Goal: Navigation & Orientation: Understand site structure

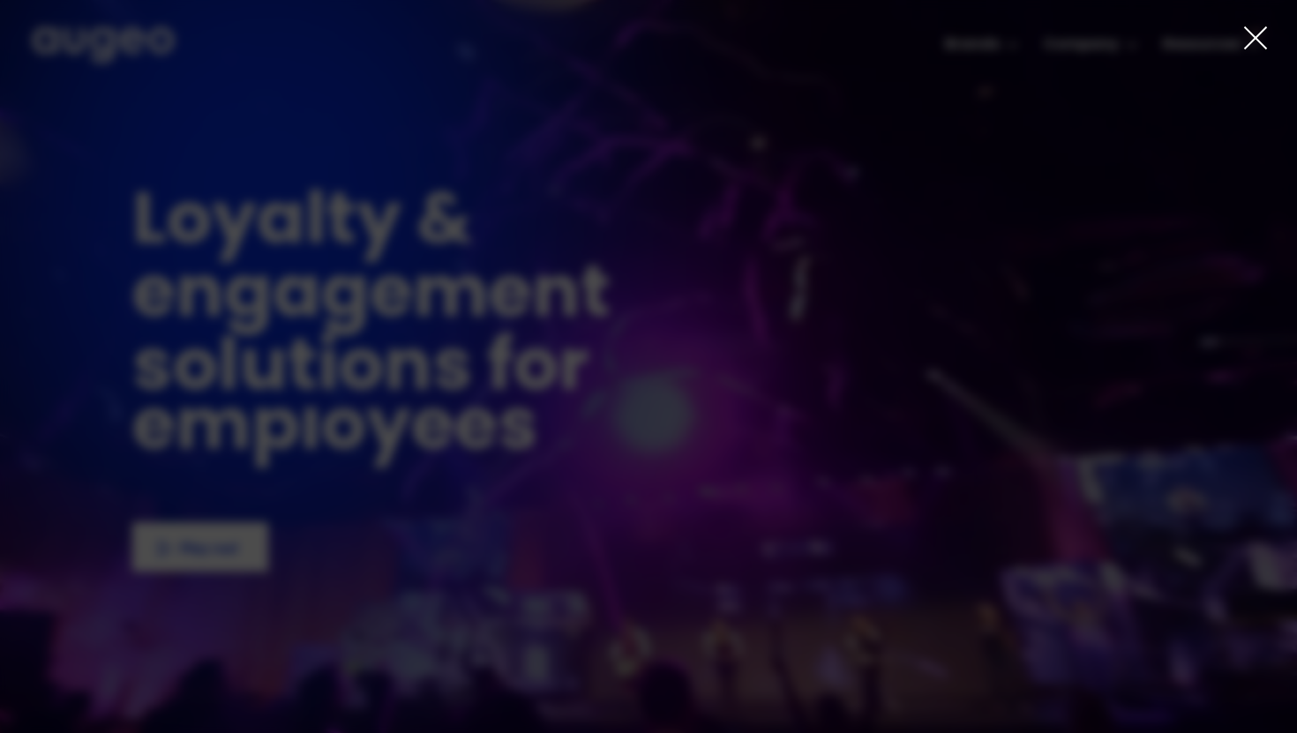
click at [998, 43] on div at bounding box center [648, 366] width 1297 height 733
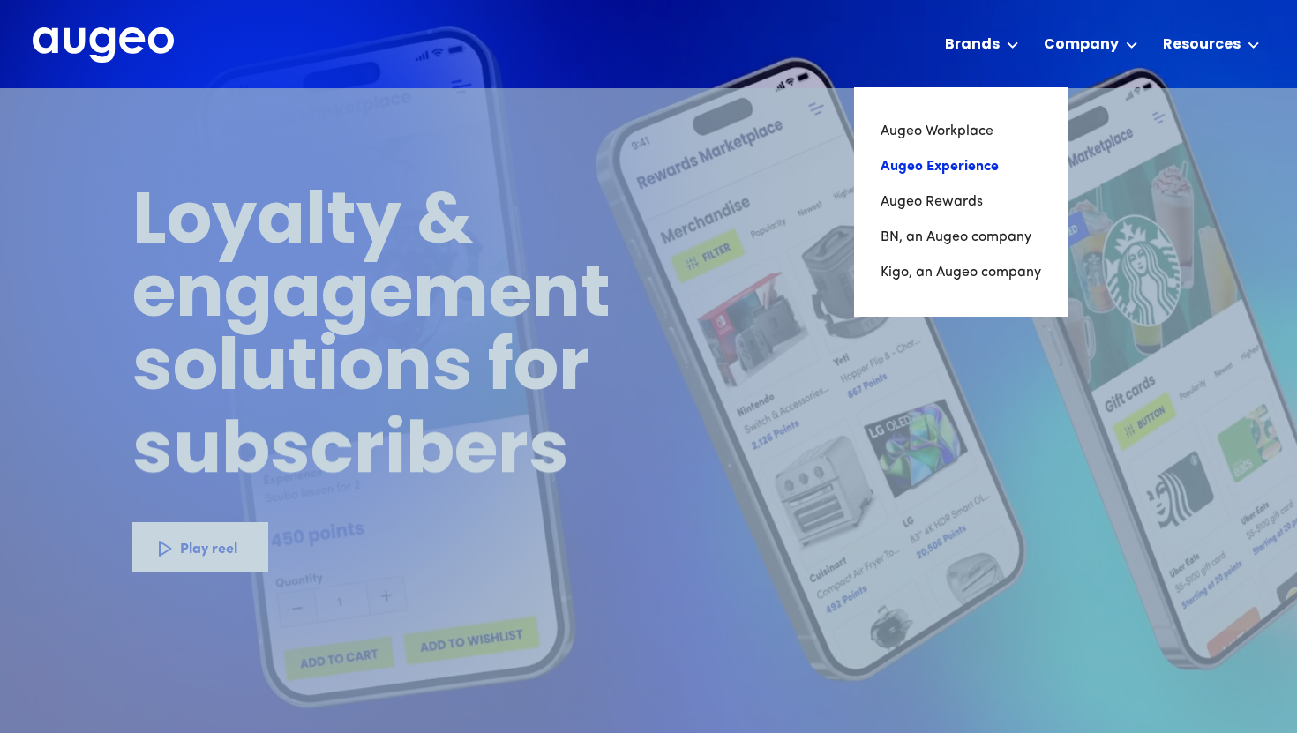
click at [971, 170] on link "Augeo Experience" at bounding box center [961, 166] width 161 height 35
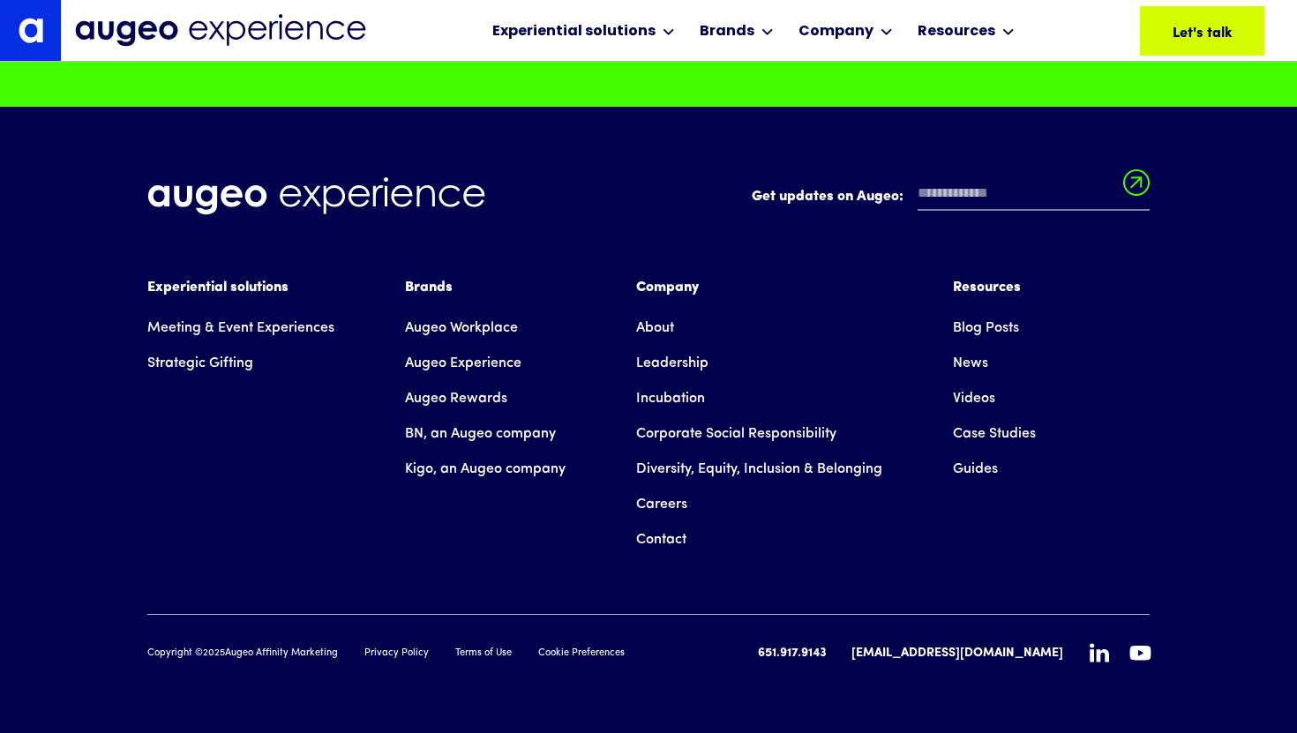
click at [662, 362] on link "Leadership" at bounding box center [672, 363] width 72 height 35
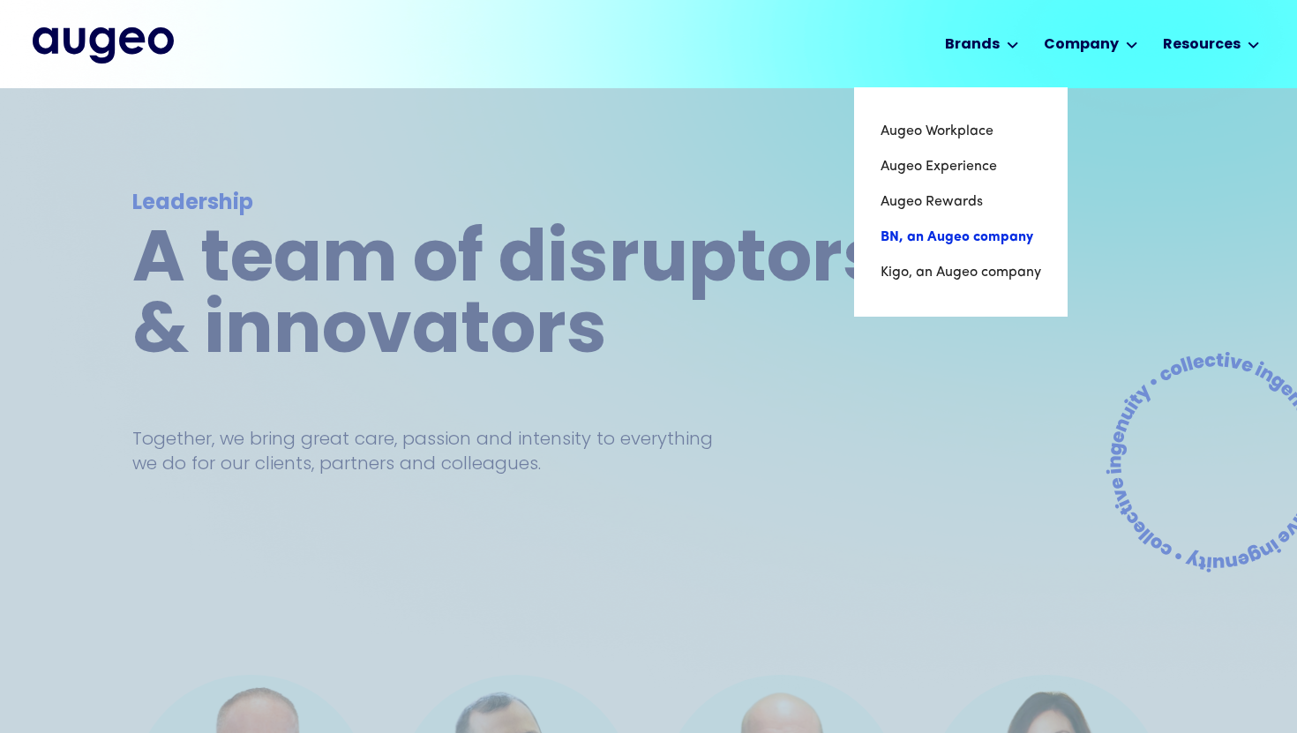
click at [947, 236] on link "BN, an Augeo company" at bounding box center [961, 237] width 161 height 35
click at [918, 265] on link "Kigo, an Augeo company" at bounding box center [959, 272] width 163 height 35
